Goal: Transaction & Acquisition: Book appointment/travel/reservation

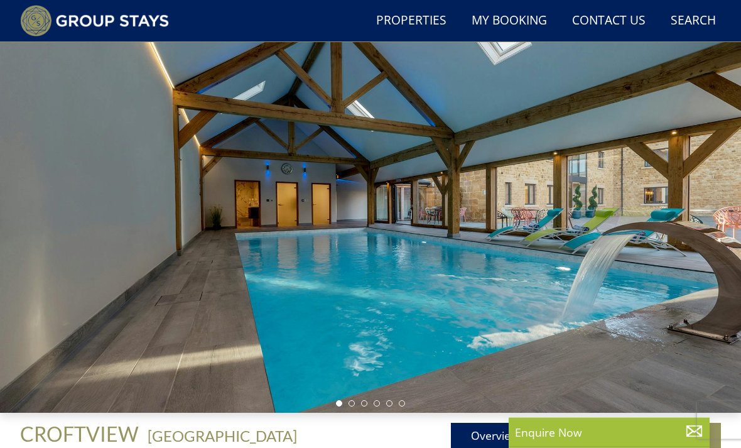
scroll to position [72, 0]
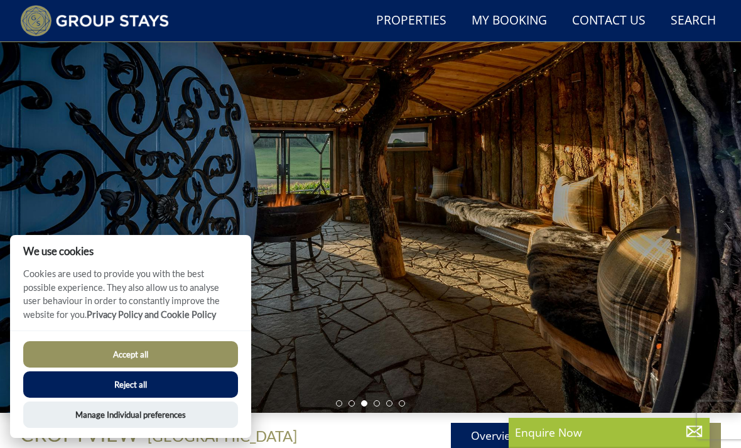
click at [505, 275] on div at bounding box center [370, 204] width 741 height 415
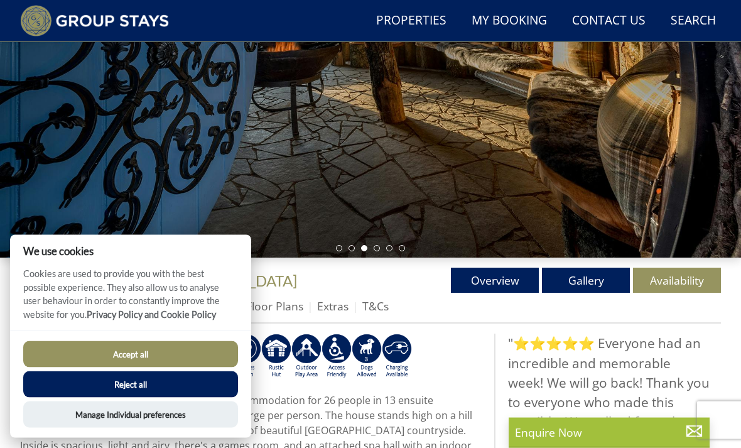
scroll to position [227, 0]
click at [172, 397] on button "Reject all" at bounding box center [130, 384] width 215 height 26
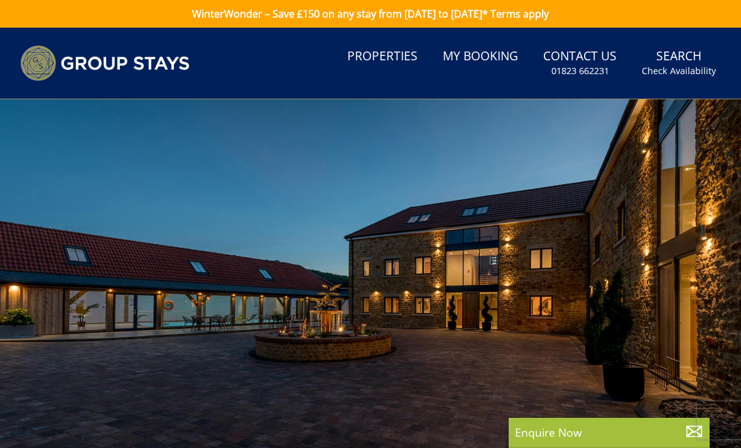
click at [620, 252] on div at bounding box center [370, 306] width 741 height 415
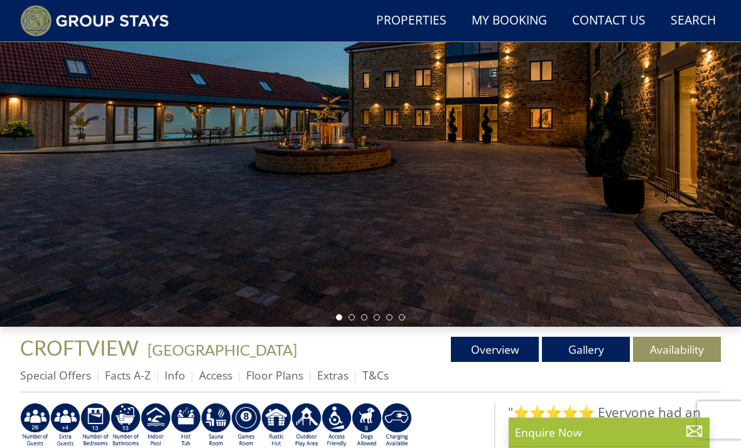
scroll to position [158, 0]
click at [595, 347] on link "Gallery" at bounding box center [586, 349] width 88 height 25
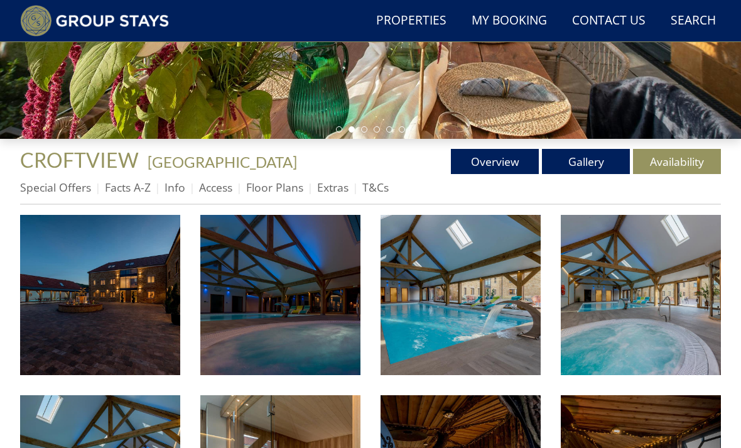
scroll to position [346, 0]
click at [482, 311] on img at bounding box center [460, 295] width 160 height 160
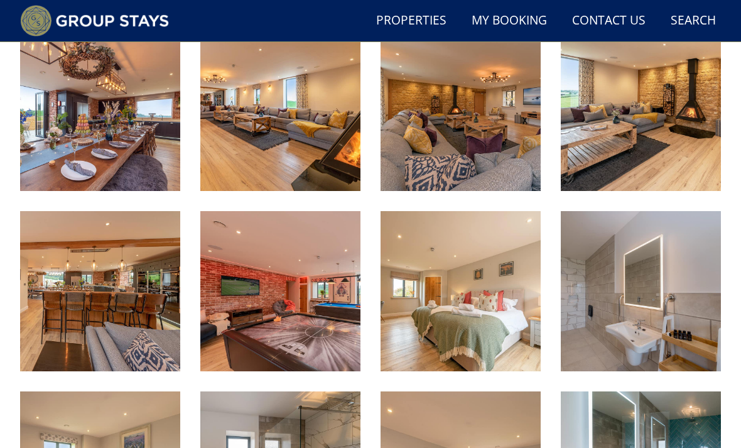
scroll to position [1256, 0]
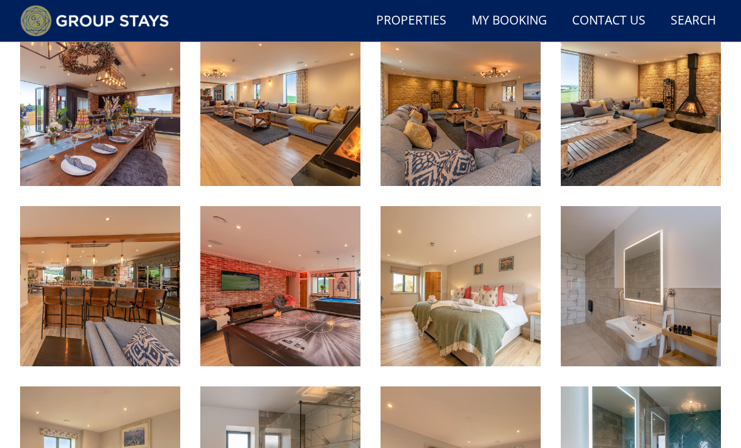
click at [492, 310] on img at bounding box center [460, 286] width 160 height 160
click at [481, 306] on img at bounding box center [460, 286] width 160 height 160
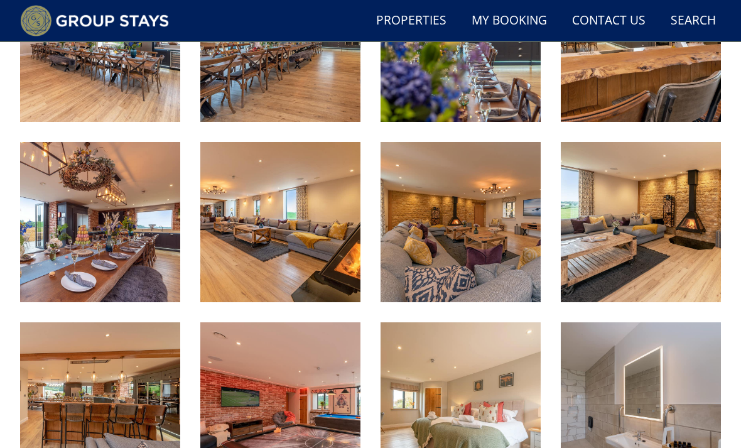
scroll to position [1140, 0]
click at [284, 257] on img at bounding box center [280, 222] width 160 height 160
click at [490, 254] on img at bounding box center [460, 222] width 160 height 160
click at [669, 246] on img at bounding box center [641, 222] width 160 height 160
click at [136, 244] on img at bounding box center [100, 222] width 160 height 160
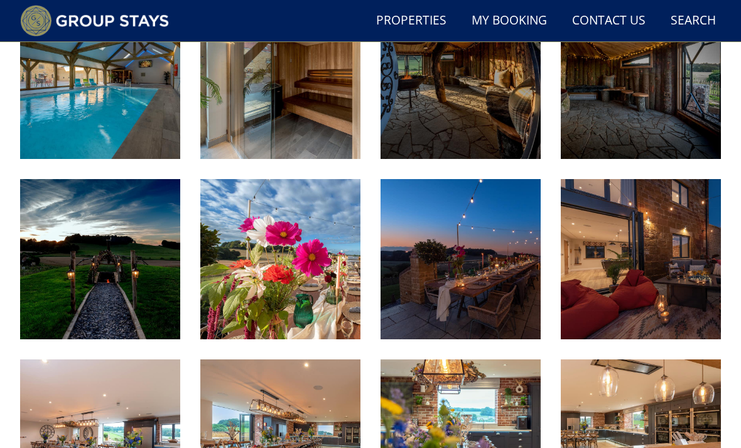
scroll to position [741, 0]
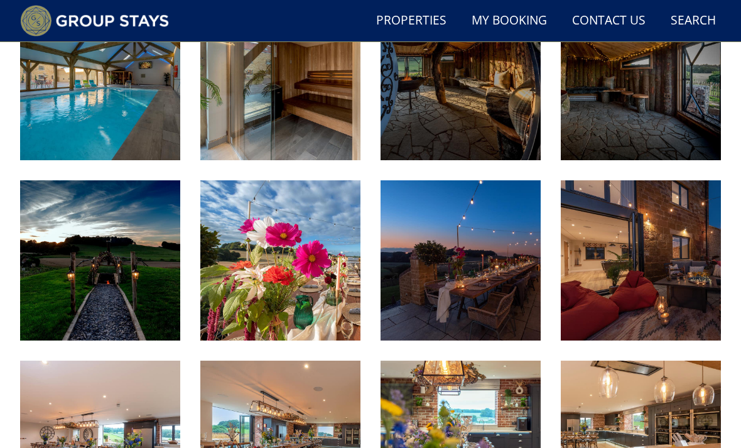
click at [668, 283] on img at bounding box center [641, 260] width 160 height 160
click at [115, 265] on img at bounding box center [100, 260] width 160 height 160
click at [667, 105] on img at bounding box center [641, 80] width 160 height 160
click at [671, 111] on img at bounding box center [641, 80] width 160 height 160
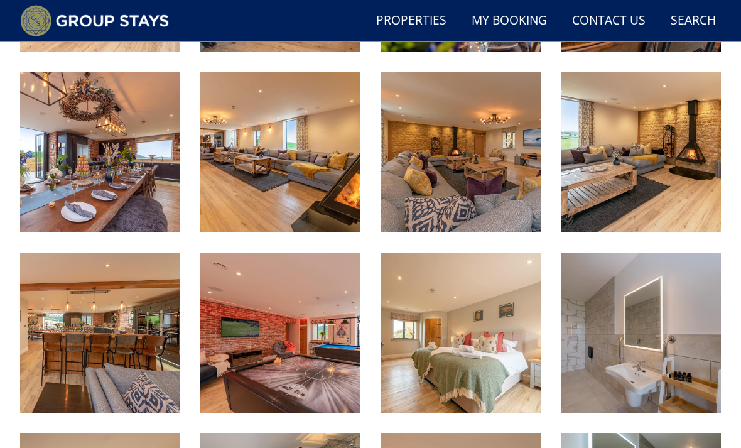
scroll to position [1209, 0]
